Goal: Transaction & Acquisition: Subscribe to service/newsletter

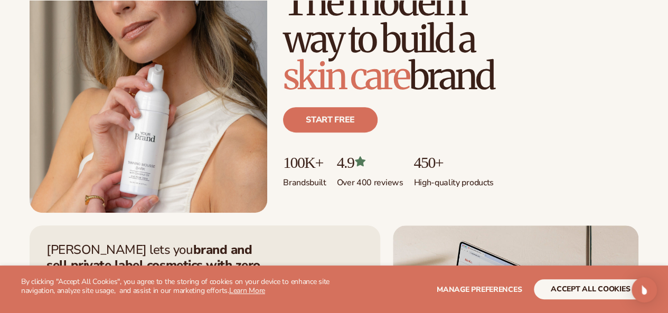
scroll to position [158, 0]
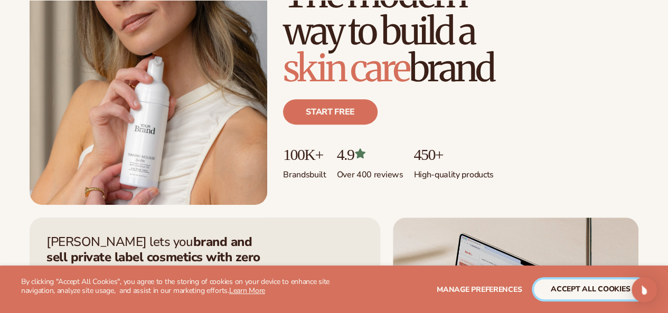
click at [597, 288] on button "accept all cookies" at bounding box center [590, 289] width 113 height 20
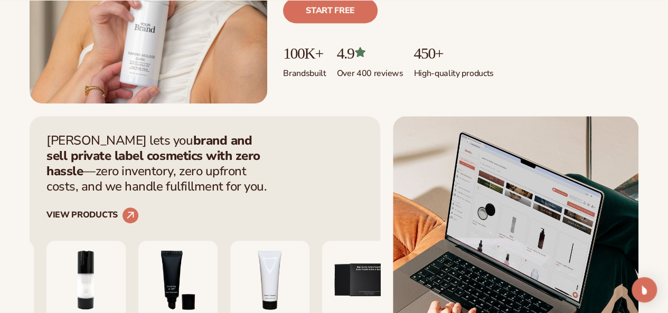
scroll to position [370, 0]
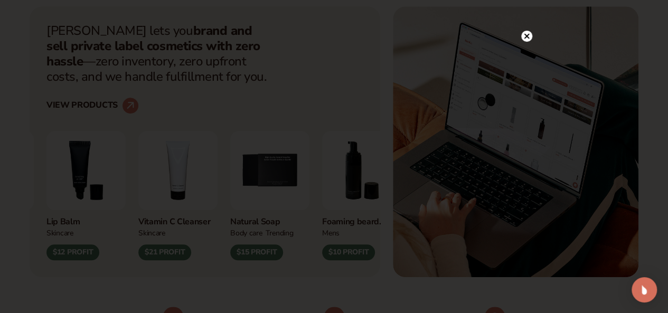
click at [525, 31] on circle at bounding box center [526, 36] width 11 height 11
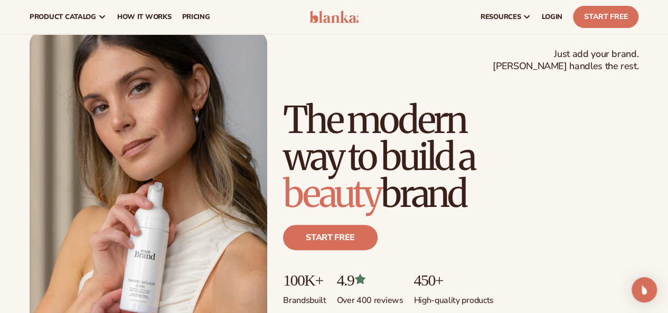
scroll to position [0, 0]
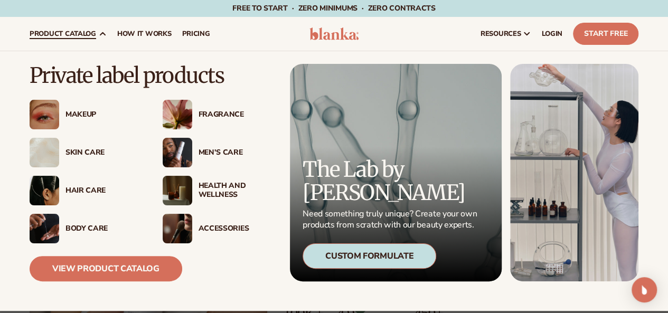
click at [67, 73] on p "Private label products" at bounding box center [152, 75] width 244 height 23
click at [63, 71] on p "Private label products" at bounding box center [152, 75] width 244 height 23
click at [86, 149] on div "Skin Care" at bounding box center [103, 152] width 76 height 9
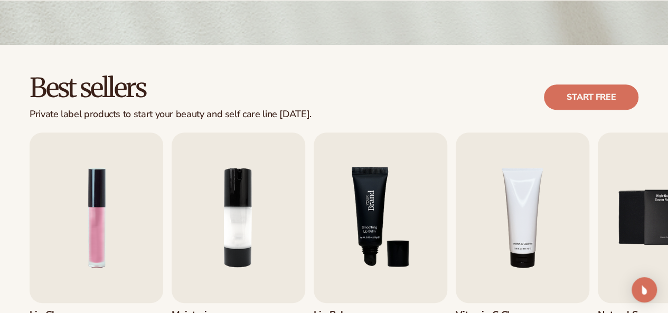
scroll to position [264, 0]
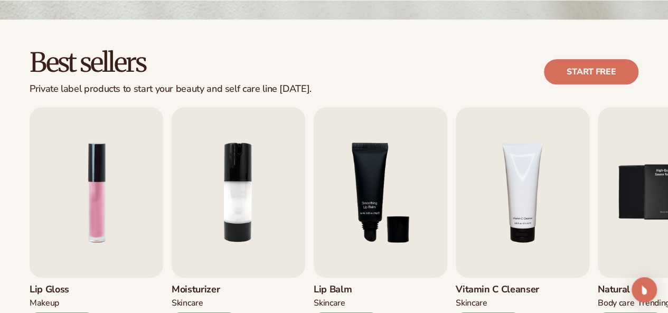
click at [52, 63] on h2 "Best sellers" at bounding box center [171, 63] width 282 height 28
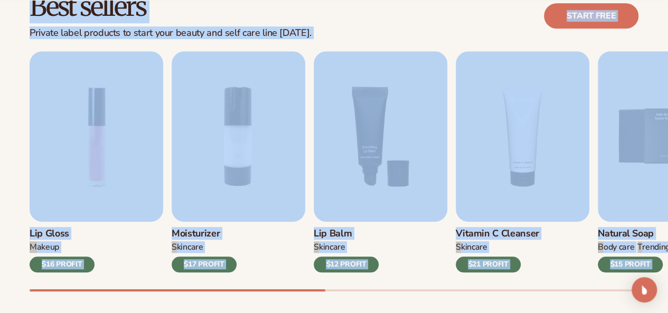
scroll to position [334, 0]
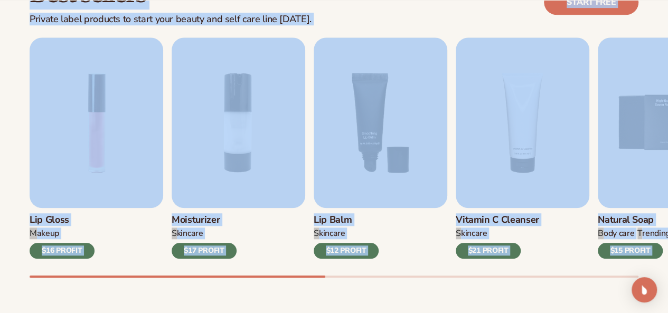
drag, startPoint x: 51, startPoint y: 63, endPoint x: 645, endPoint y: 266, distance: 627.4
click at [645, 266] on div "Best sellers Private label products to start your beauty and self care line [DA…" at bounding box center [334, 139] width 668 height 379
click at [203, 291] on div "Best sellers Private label products to start your beauty and self care line [DA…" at bounding box center [334, 139] width 668 height 379
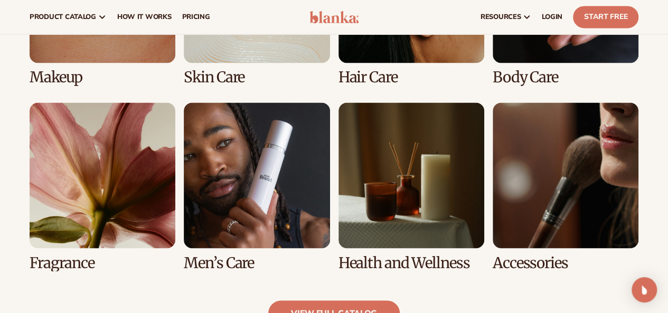
scroll to position [809, 0]
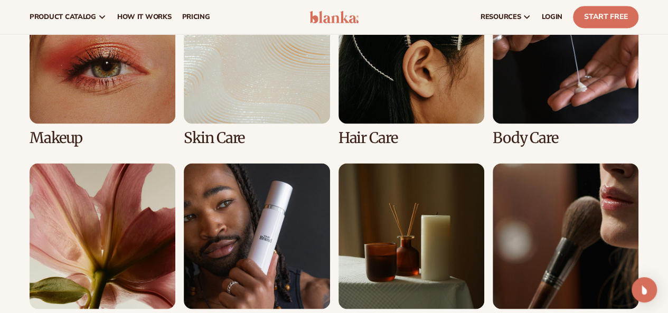
click at [223, 136] on link "2 / 8" at bounding box center [257, 62] width 146 height 168
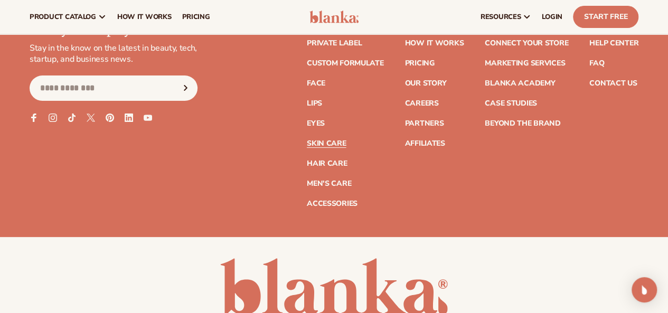
scroll to position [2056, 0]
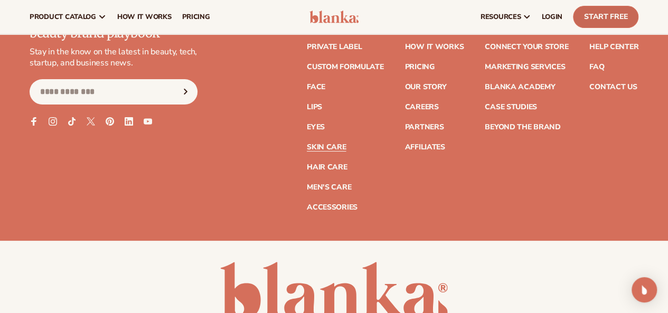
click at [591, 8] on link "Start Free" at bounding box center [605, 17] width 65 height 22
